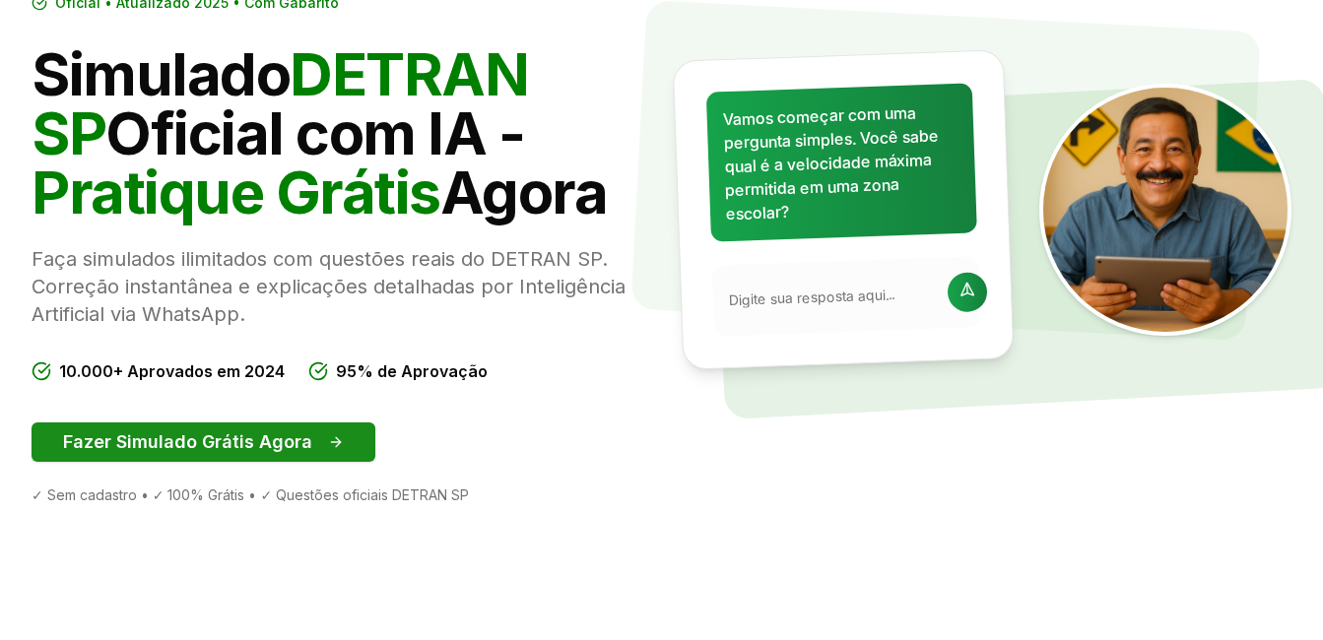
click at [175, 452] on button "Fazer Simulado Grátis Agora" at bounding box center [204, 442] width 344 height 39
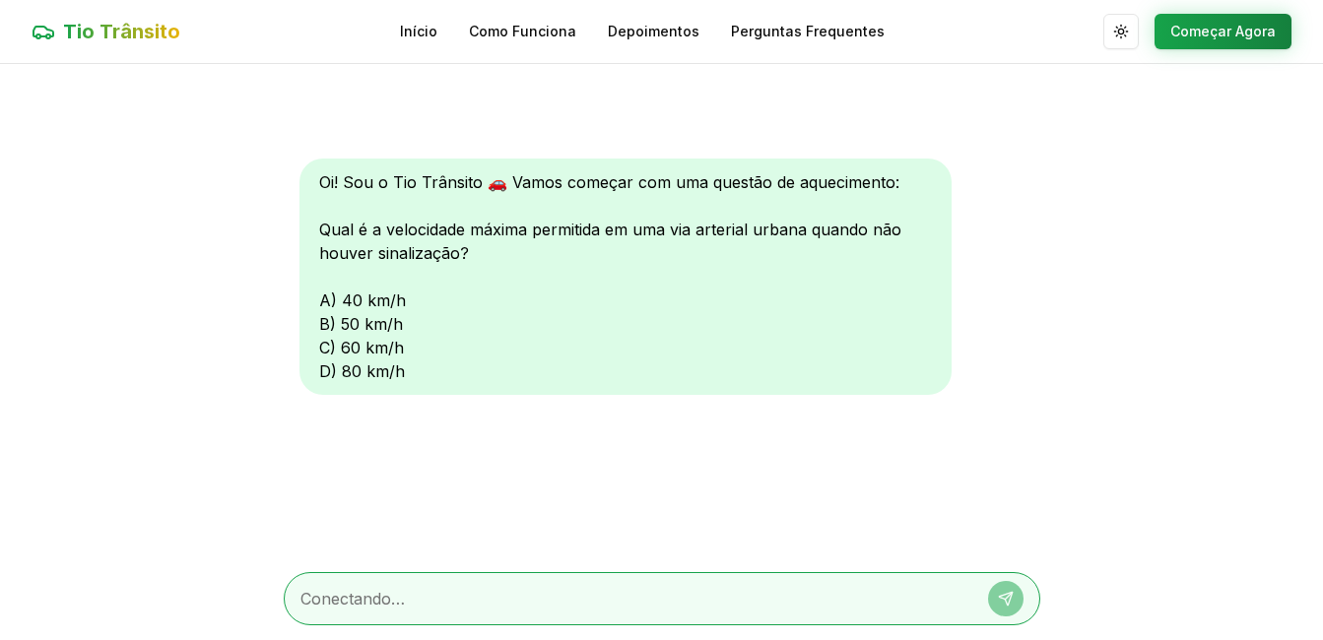
scroll to position [1, 0]
click at [200, 445] on main "Oi! Sou o Tio Trânsito 🚗 Vamos começar com uma questão de aquecimento: Qual é a…" at bounding box center [661, 351] width 1323 height 577
click at [302, 596] on textarea at bounding box center [634, 598] width 668 height 24
type textarea "teste"
click at [995, 594] on button at bounding box center [1005, 597] width 35 height 35
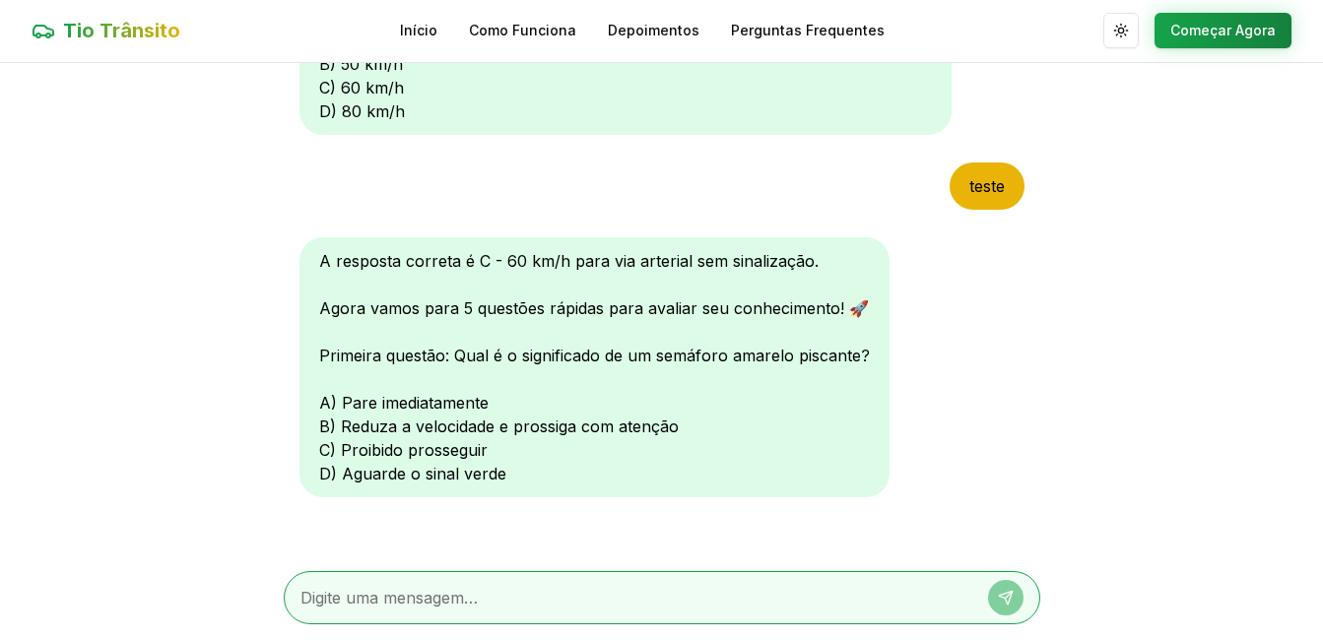
scroll to position [268, 0]
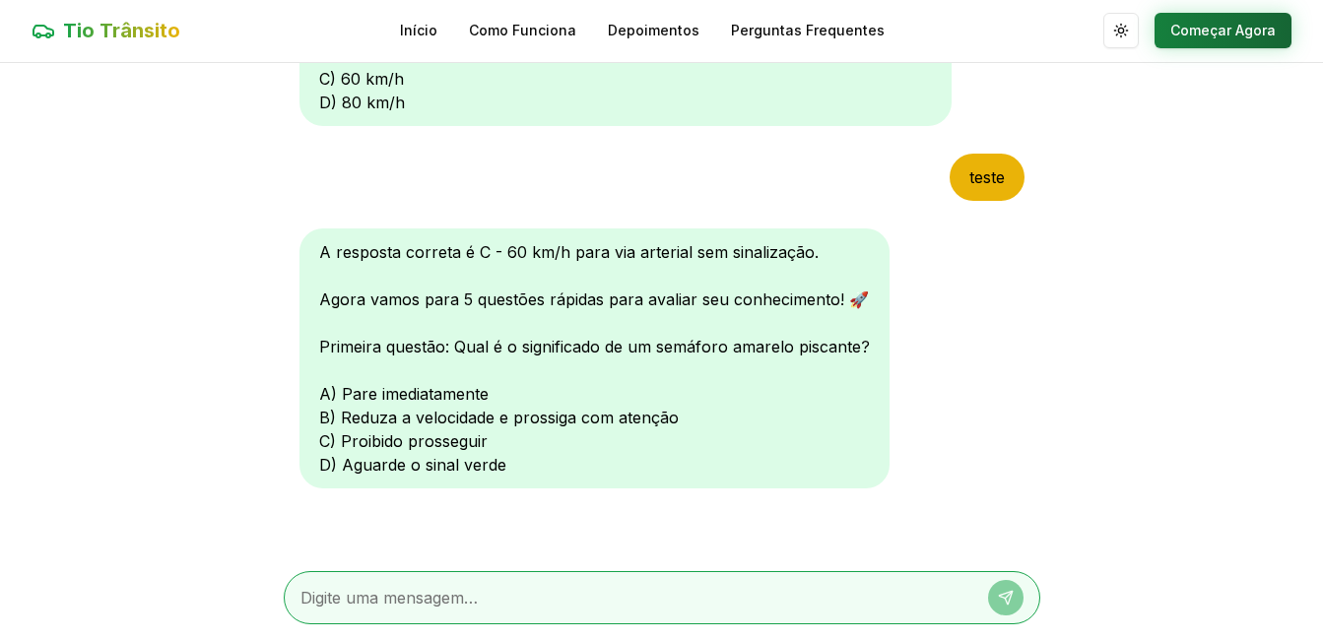
click at [1197, 30] on button "Começar Agora" at bounding box center [1222, 30] width 137 height 35
click at [1196, 35] on button "Começar Agora" at bounding box center [1222, 31] width 137 height 35
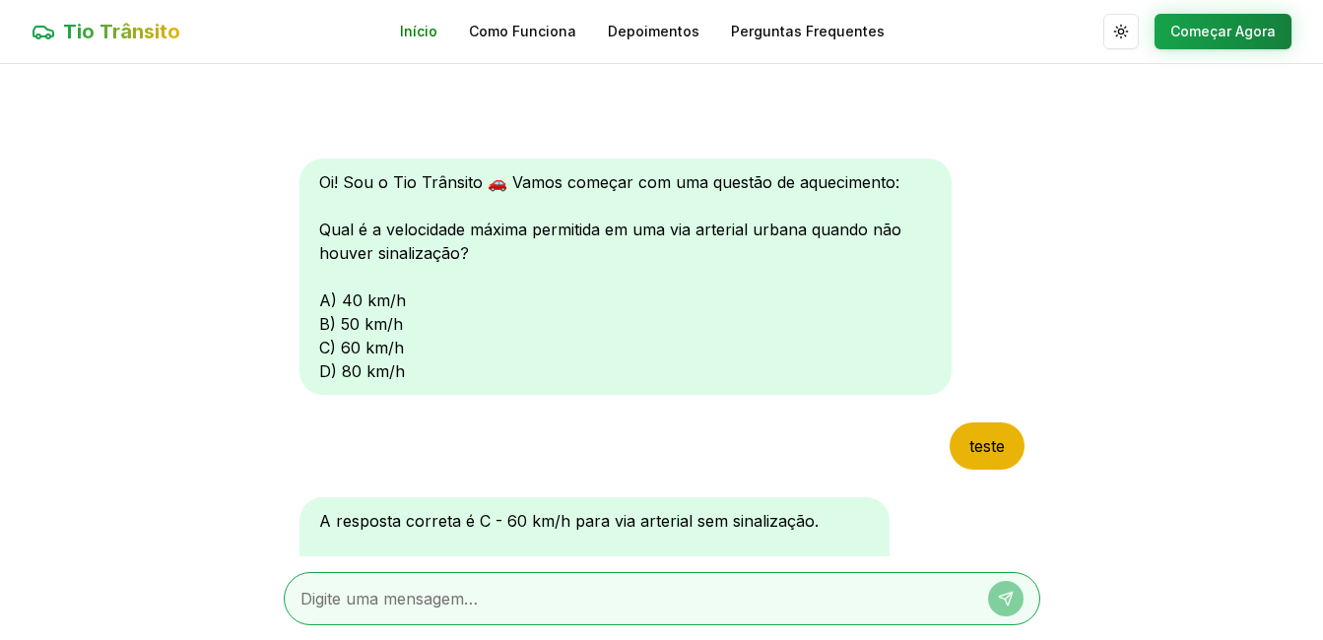
click at [422, 33] on link "Início" at bounding box center [418, 32] width 37 height 20
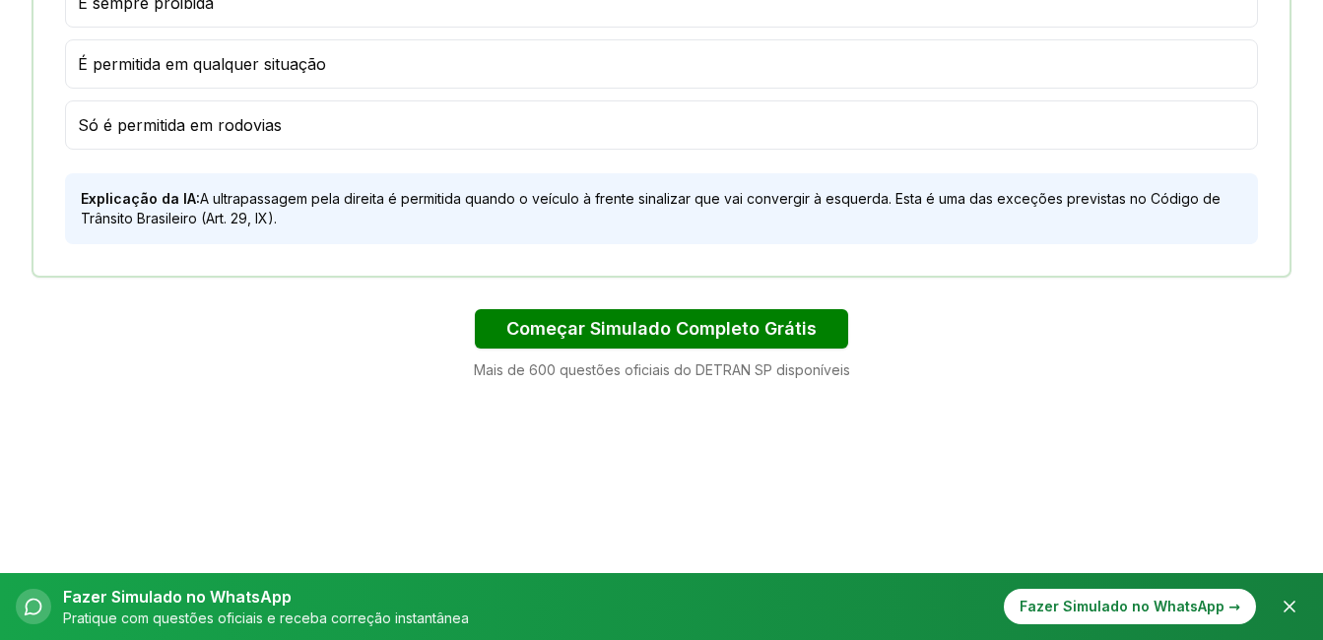
scroll to position [1477, 0]
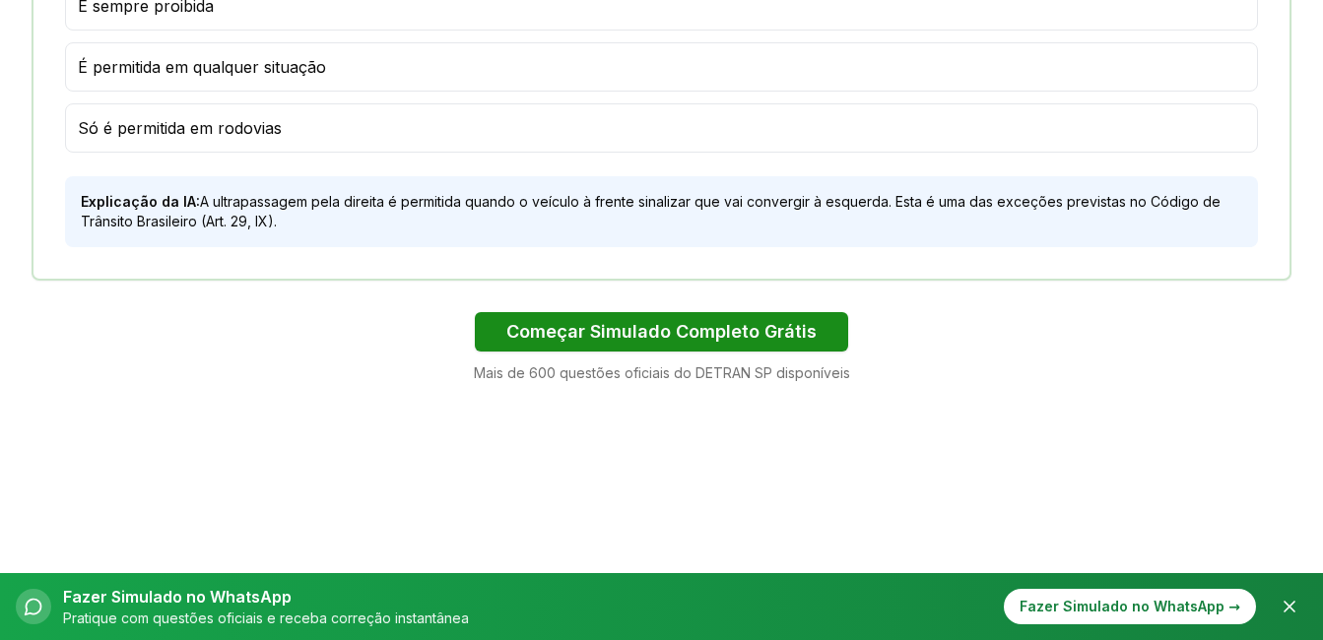
click at [623, 342] on button "Começar Simulado Completo Grátis" at bounding box center [661, 331] width 373 height 39
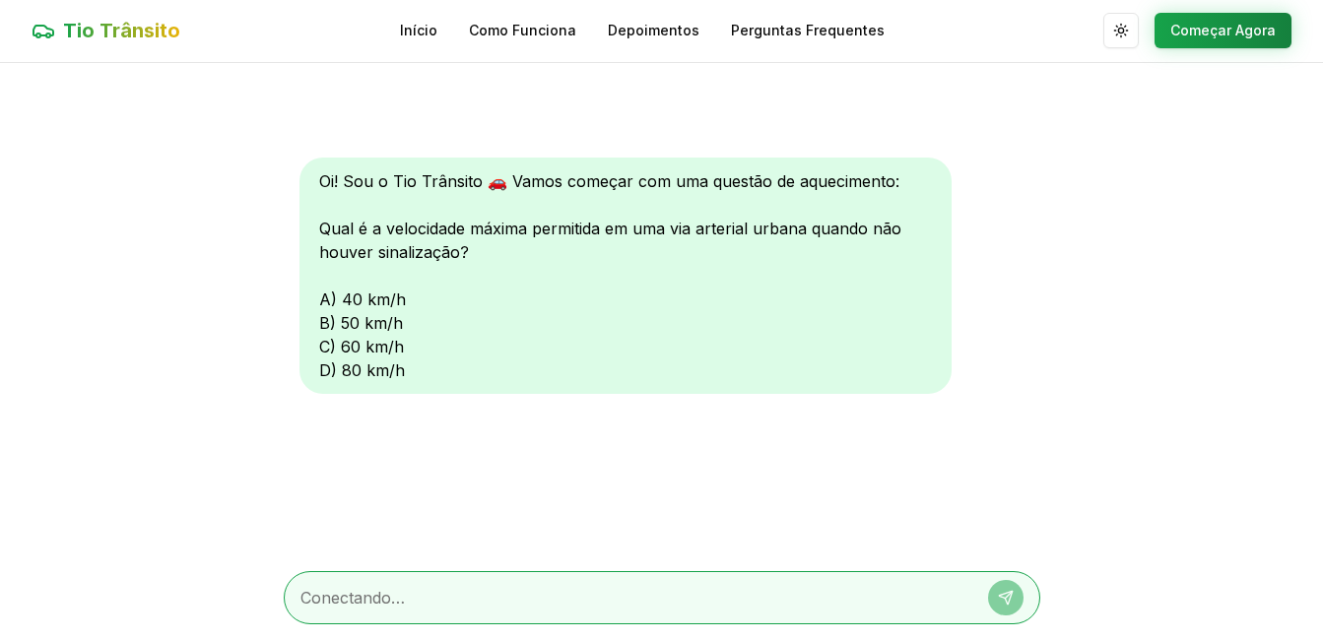
scroll to position [1, 0]
click at [317, 594] on textarea at bounding box center [634, 598] width 668 height 24
type textarea "d"
click at [1007, 599] on icon at bounding box center [1006, 598] width 16 height 16
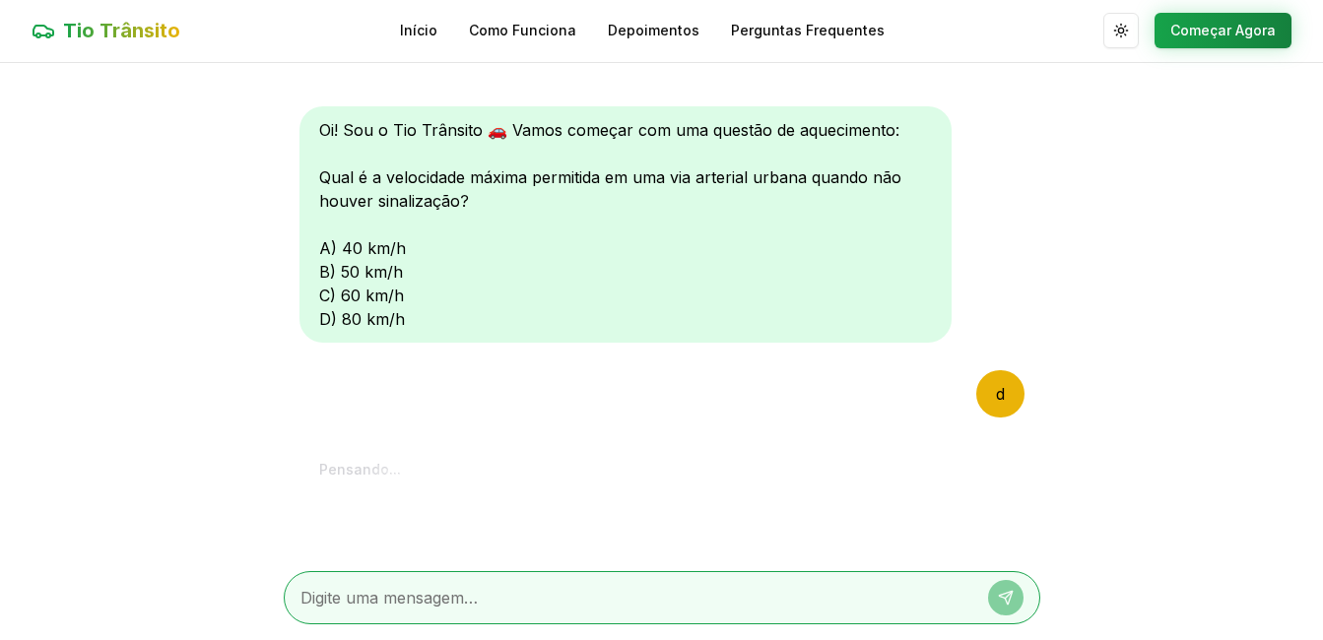
scroll to position [268, 0]
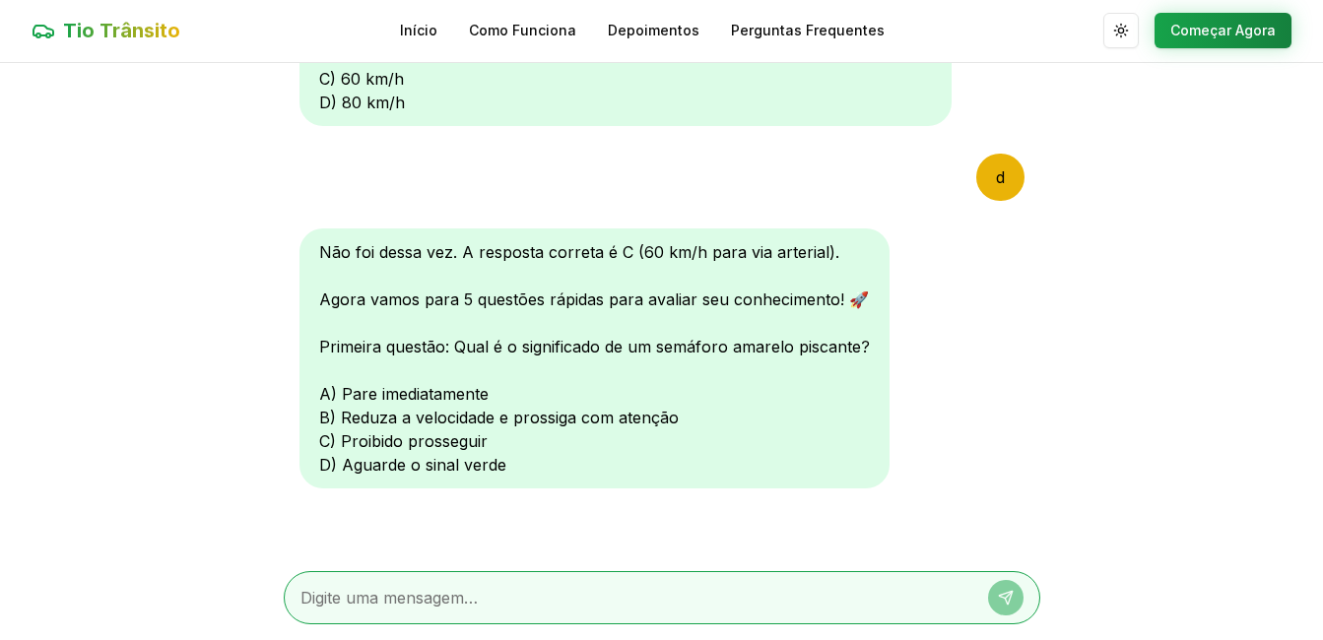
click at [298, 604] on div at bounding box center [662, 597] width 756 height 53
click at [326, 593] on textarea at bounding box center [634, 598] width 668 height 24
type textarea "a"
click at [996, 599] on button at bounding box center [1005, 597] width 35 height 35
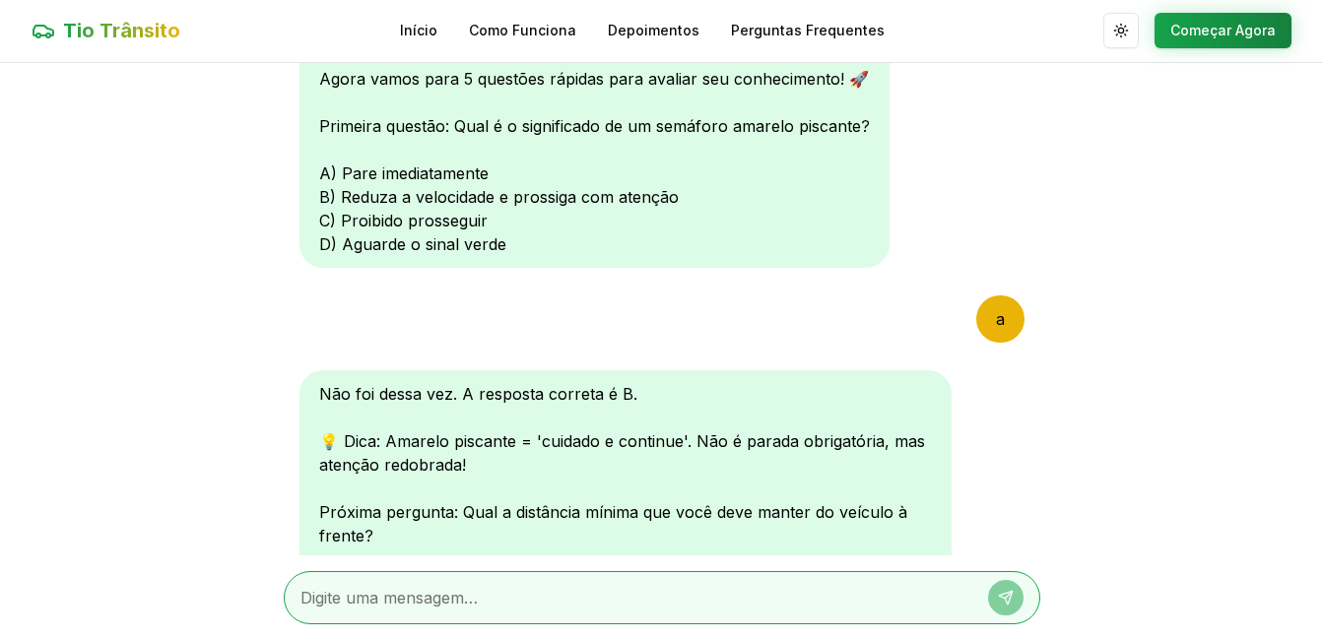
scroll to position [780, 0]
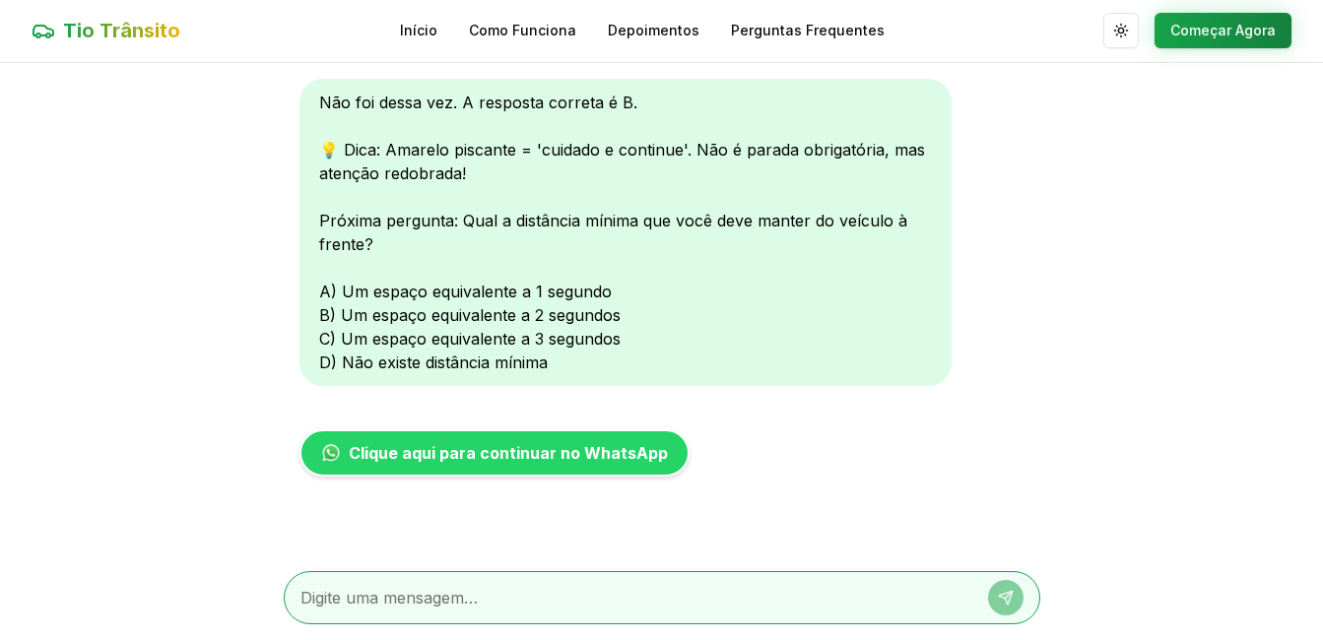
click at [318, 605] on textarea at bounding box center [634, 598] width 668 height 24
type textarea "b"
click at [1001, 590] on icon at bounding box center [1006, 598] width 16 height 16
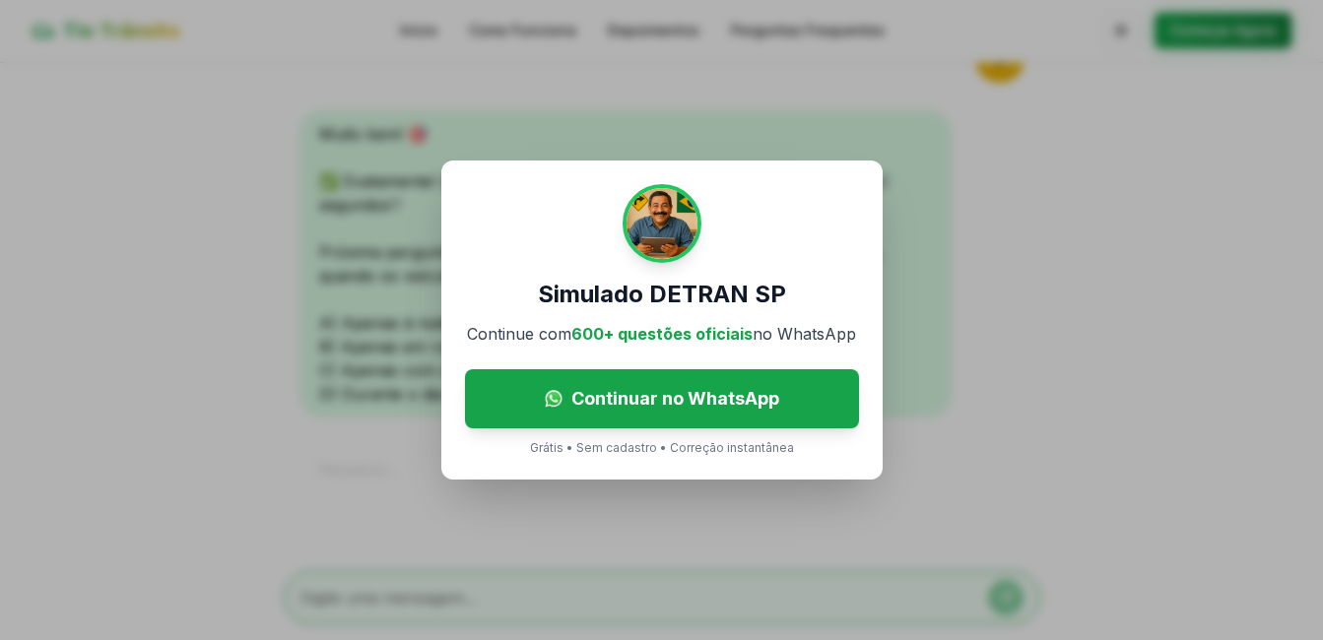
scroll to position [1190, 0]
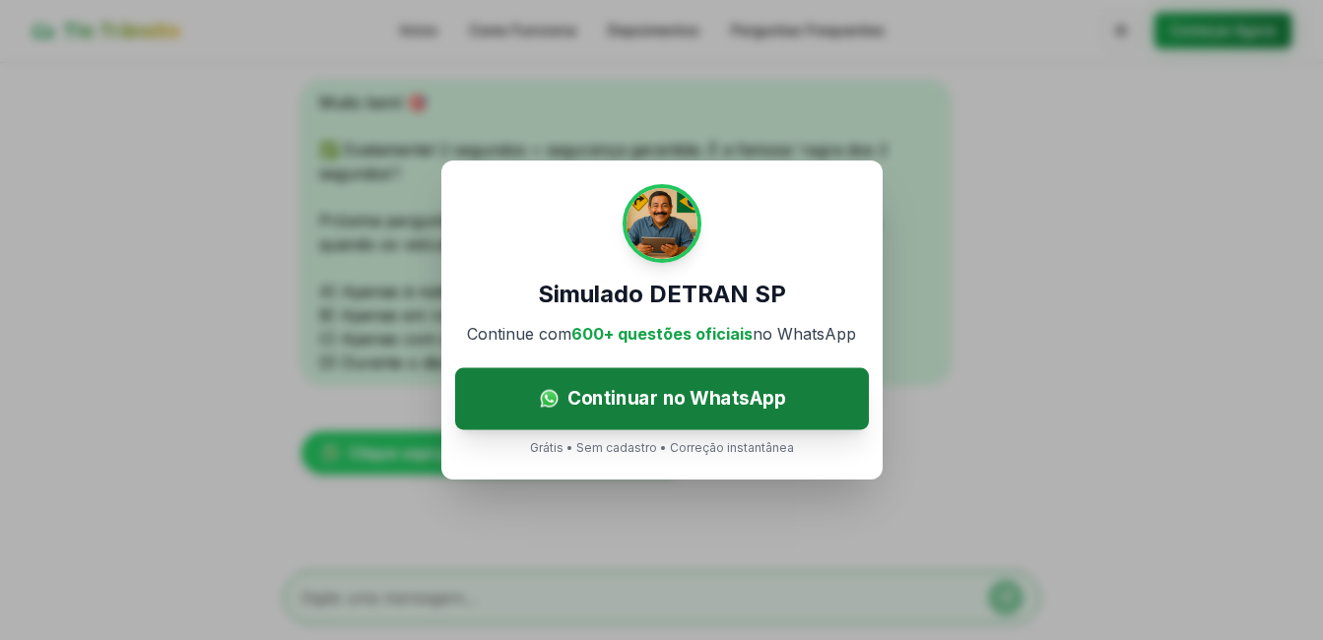
click at [658, 408] on span "Continuar no WhatsApp" at bounding box center [675, 398] width 219 height 29
